Goal: Find specific page/section: Find specific page/section

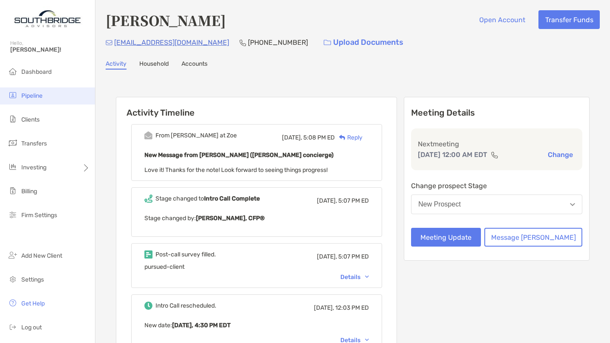
click at [34, 90] on li "Pipeline" at bounding box center [47, 95] width 95 height 17
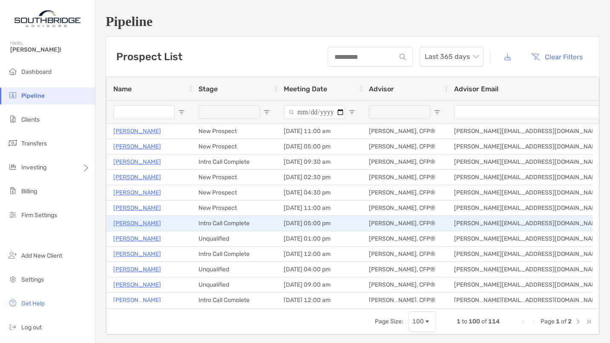
click at [132, 220] on p "[PERSON_NAME]" at bounding box center [137, 223] width 48 height 11
